Goal: Task Accomplishment & Management: Manage account settings

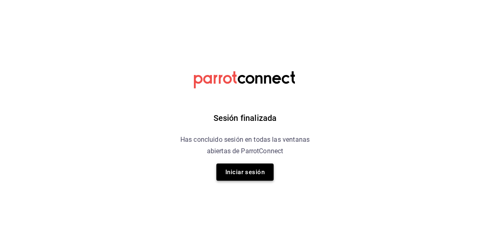
click at [254, 176] on button "Iniciar sesión" at bounding box center [245, 171] width 57 height 17
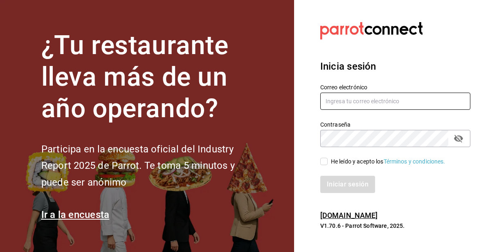
type input "[EMAIL_ADDRESS][DOMAIN_NAME]"
click at [326, 162] on input "He leído y acepto los Términos y condiciones." at bounding box center [323, 161] width 7 height 7
checkbox input "true"
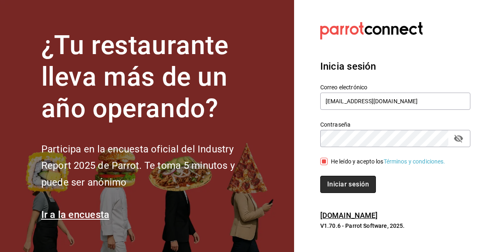
click at [345, 177] on button "Iniciar sesión" at bounding box center [348, 184] width 56 height 17
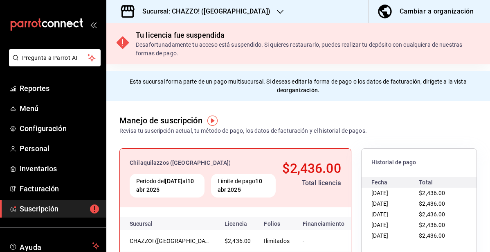
click at [220, 19] on div "Sucursal: CHAZZO! ([GEOGRAPHIC_DATA])" at bounding box center [200, 11] width 174 height 23
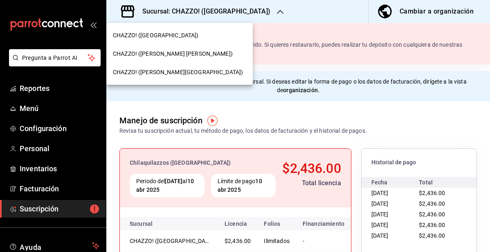
click at [170, 56] on span "CHAZZO! ([PERSON_NAME] [PERSON_NAME])" at bounding box center [173, 54] width 120 height 9
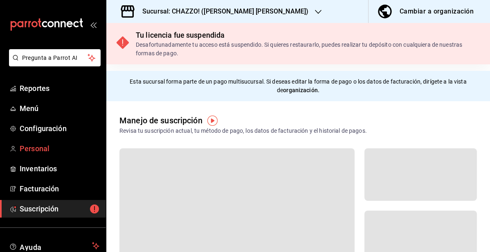
click at [45, 151] on span "Personal" at bounding box center [60, 148] width 80 height 11
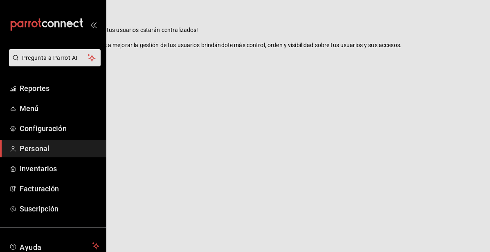
click at [340, 0] on html "Pregunta a Parrot AI Reportes Menú Configuración Personal Inventarios Facturaci…" at bounding box center [245, 0] width 490 height 0
click at [339, 0] on html "Pregunta a Parrot AI Reportes Menú Configuración Personal Inventarios Facturaci…" at bounding box center [245, 0] width 490 height 0
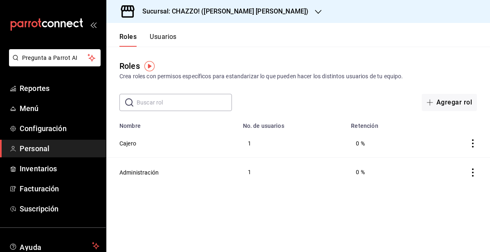
click at [160, 38] on button "Usuarios" at bounding box center [163, 40] width 27 height 14
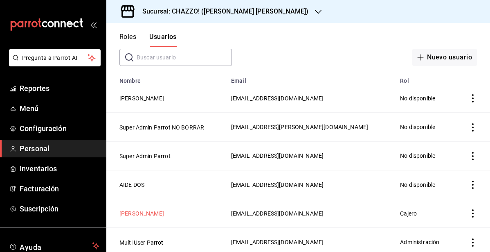
scroll to position [48, 0]
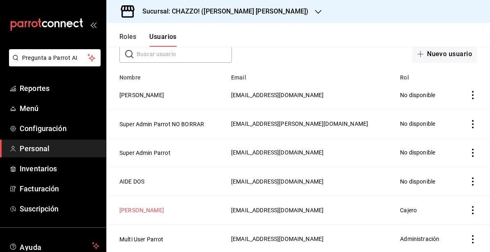
click at [140, 208] on button "[PERSON_NAME]" at bounding box center [142, 210] width 45 height 8
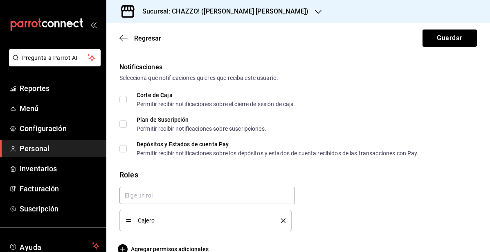
scroll to position [429, 0]
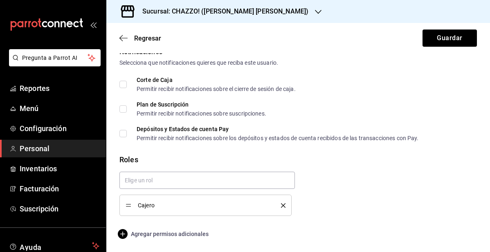
click at [173, 232] on span "Agregar permisos adicionales" at bounding box center [164, 234] width 89 height 10
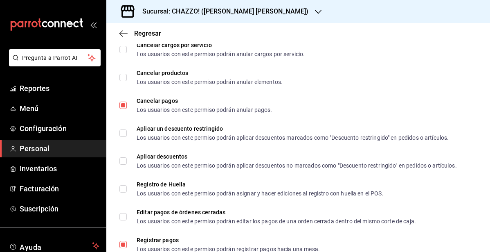
scroll to position [1020, 0]
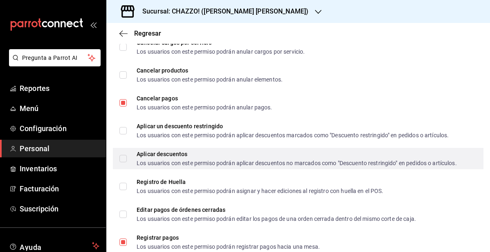
click at [121, 158] on input "Aplicar descuentos Los usuarios con este permiso podrán aplicar descuentos no m…" at bounding box center [123, 158] width 7 height 7
checkbox input "true"
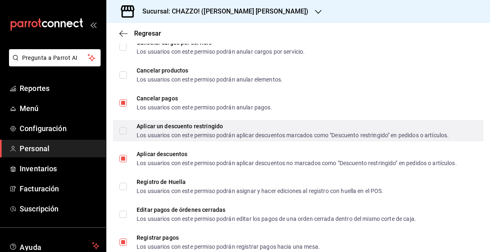
click at [124, 130] on input "Aplicar un descuento restringido Los usuarios con este permiso podrán aplicar d…" at bounding box center [123, 130] width 7 height 7
checkbox input "true"
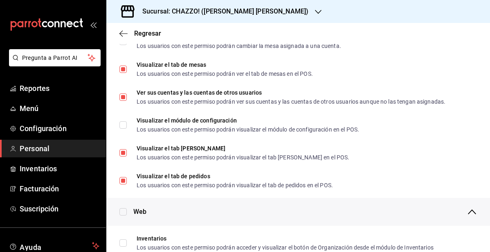
scroll to position [0, 0]
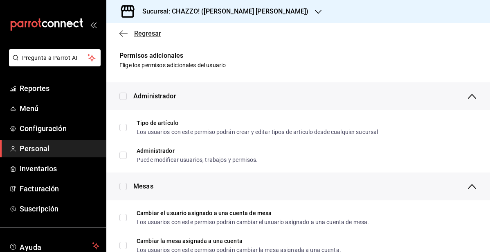
click at [146, 34] on span "Regresar" at bounding box center [147, 33] width 27 height 8
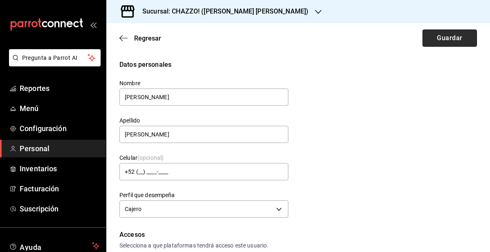
click at [449, 36] on button "Guardar" at bounding box center [450, 37] width 54 height 17
